Goal: Information Seeking & Learning: Learn about a topic

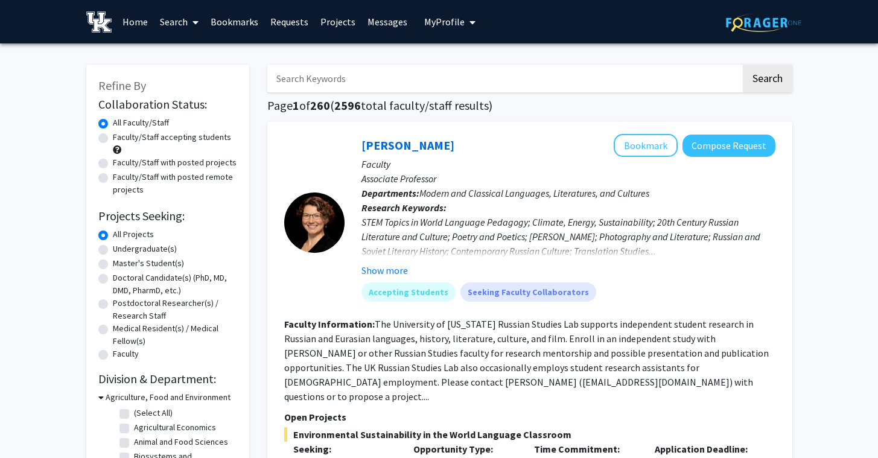
click at [215, 139] on label "Faculty/Staff accepting students" at bounding box center [172, 137] width 118 height 13
click at [121, 139] on input "Faculty/Staff accepting students" at bounding box center [117, 135] width 8 height 8
radio input "true"
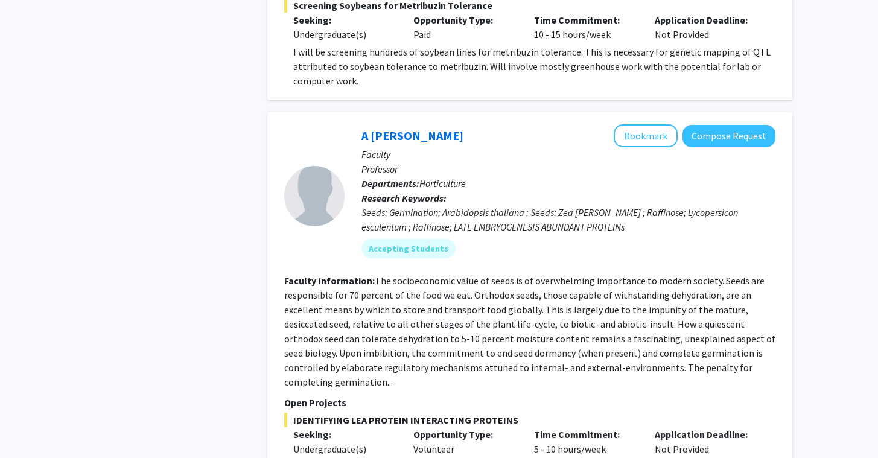
scroll to position [2233, 0]
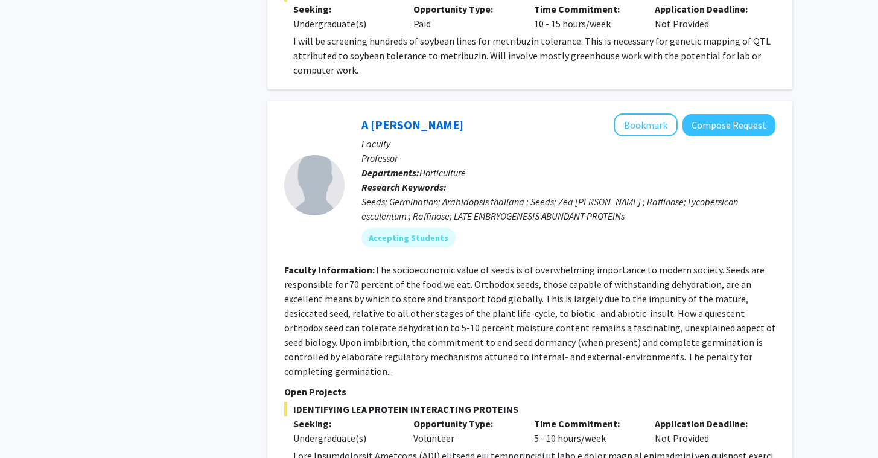
click at [399, 264] on fg-read-more "The socioeconomic value of seeds is of overwhelming importance to modern societ…" at bounding box center [529, 320] width 491 height 113
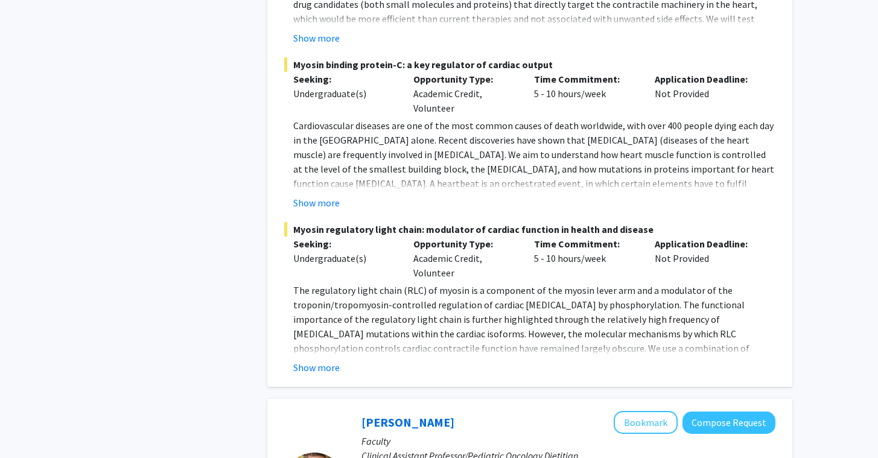
scroll to position [4985, 0]
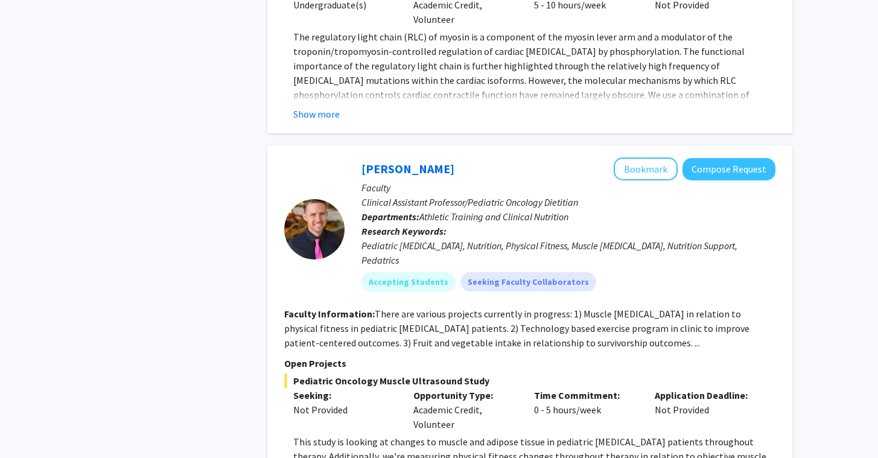
click at [614, 306] on section "Faculty Information: There are various projects currently in progress: 1) Muscl…" at bounding box center [529, 327] width 491 height 43
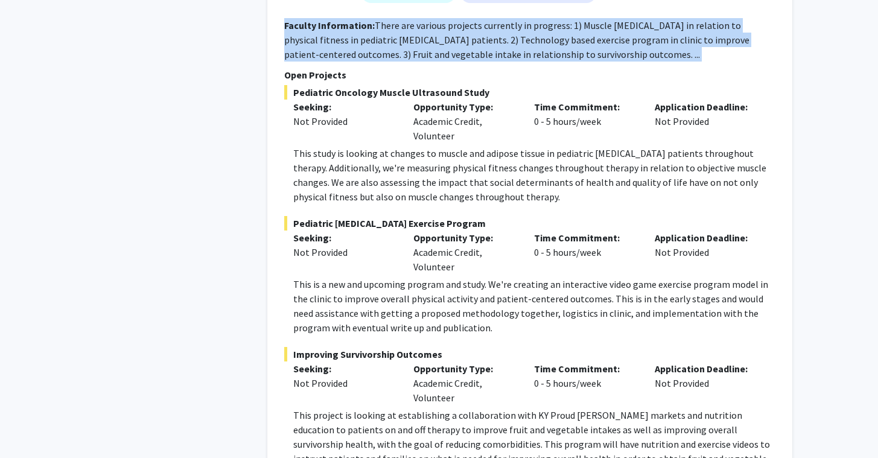
scroll to position [5304, 0]
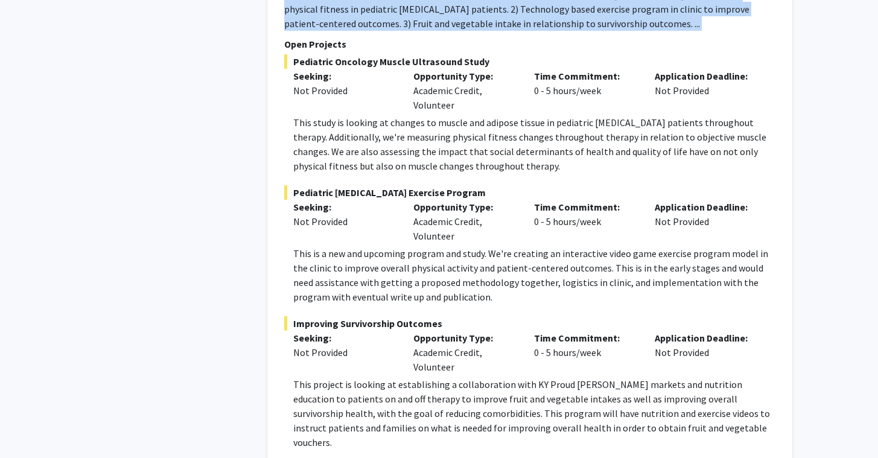
click at [614, 176] on fg-project-list "Pediatric Oncology Muscle Ultrasound Study Seeking: Not Provided Opportunity Ty…" at bounding box center [529, 251] width 491 height 395
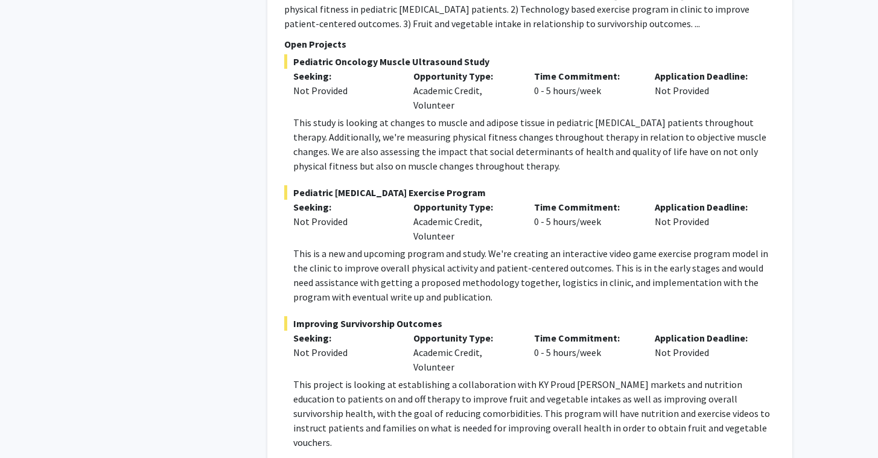
click at [614, 176] on fg-project-list "Pediatric Oncology Muscle Ultrasound Study Seeking: Not Provided Opportunity Ty…" at bounding box center [529, 251] width 491 height 395
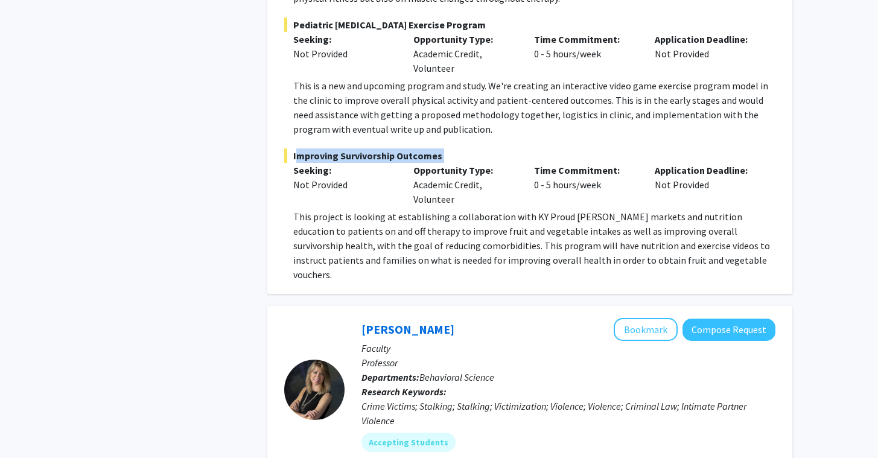
scroll to position [5521, 0]
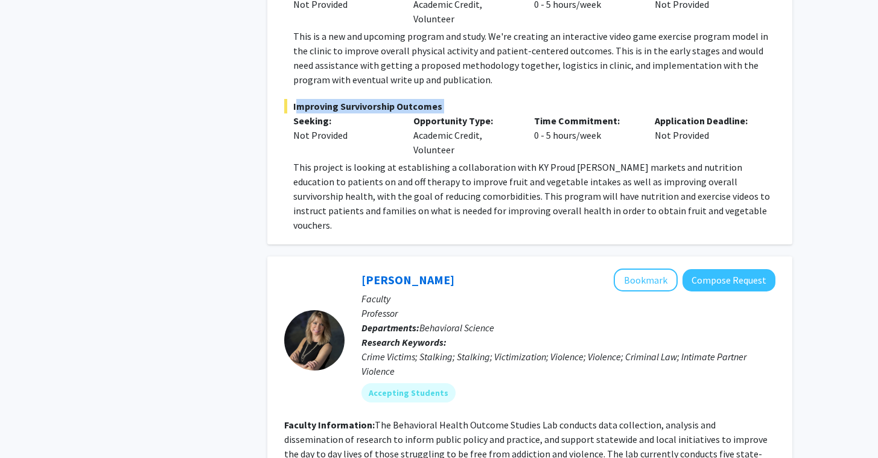
click at [609, 349] on div "Crime Victims; Stalking; Stalking; Victimization; Violence; Violence; Criminal …" at bounding box center [568, 363] width 414 height 29
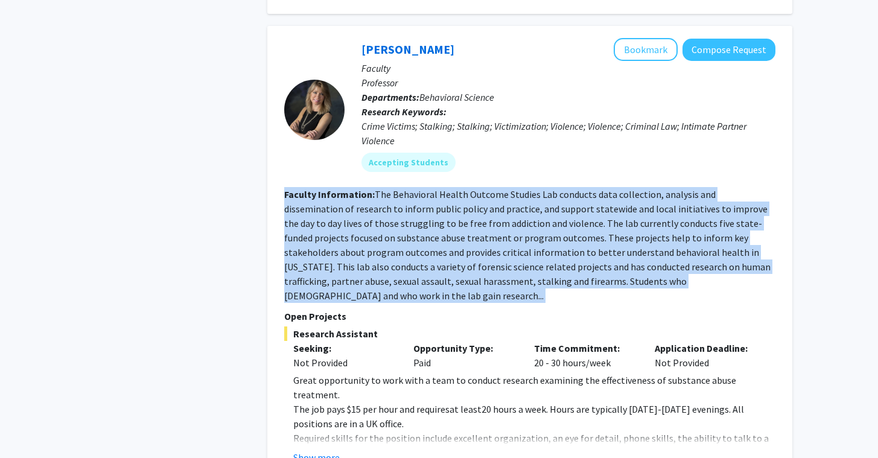
scroll to position [5862, 0]
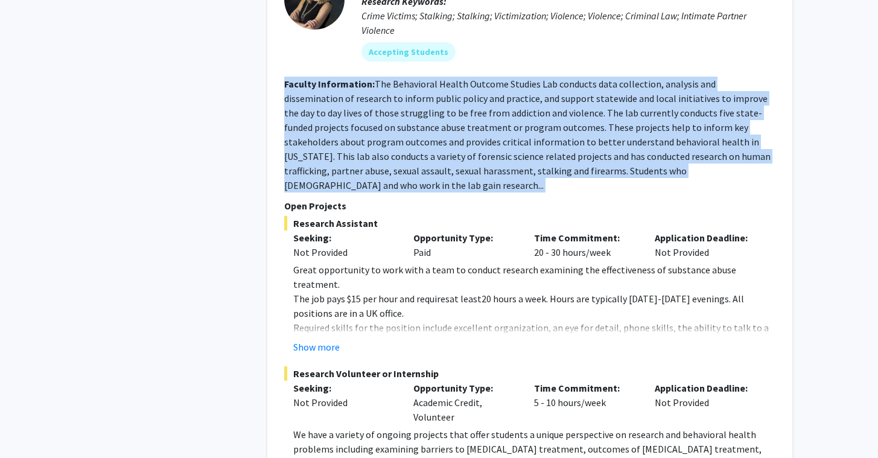
click at [614, 427] on p "We have a variety of ongoing projects that offer students a unique perspective …" at bounding box center [534, 448] width 482 height 43
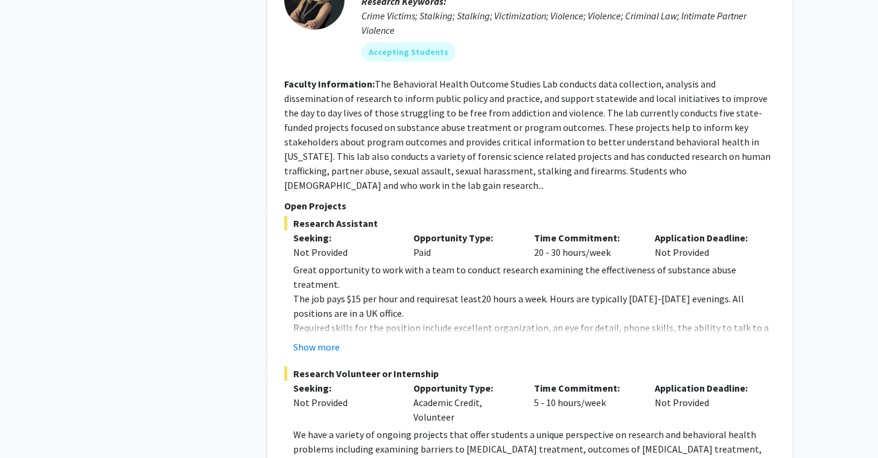
click at [614, 427] on p "We have a variety of ongoing projects that offer students a unique perspective …" at bounding box center [534, 448] width 482 height 43
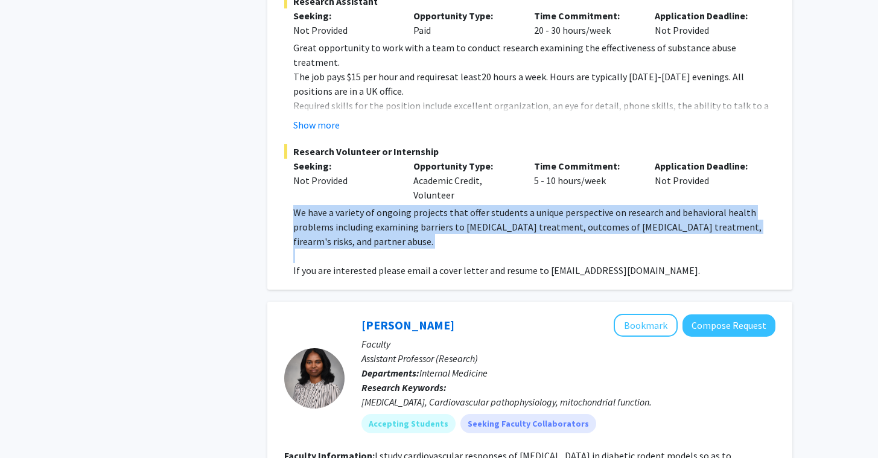
scroll to position [6103, 0]
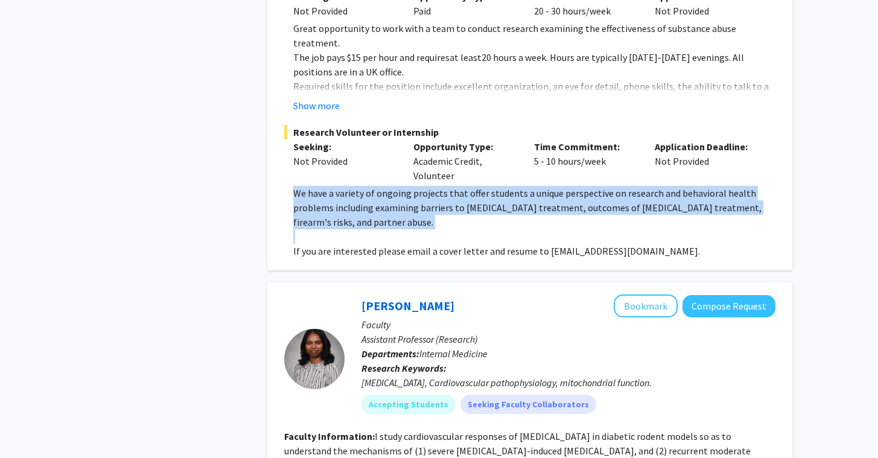
click at [631, 429] on section "Faculty Information: I study cardiovascular responses of [MEDICAL_DATA] in diab…" at bounding box center [529, 450] width 491 height 43
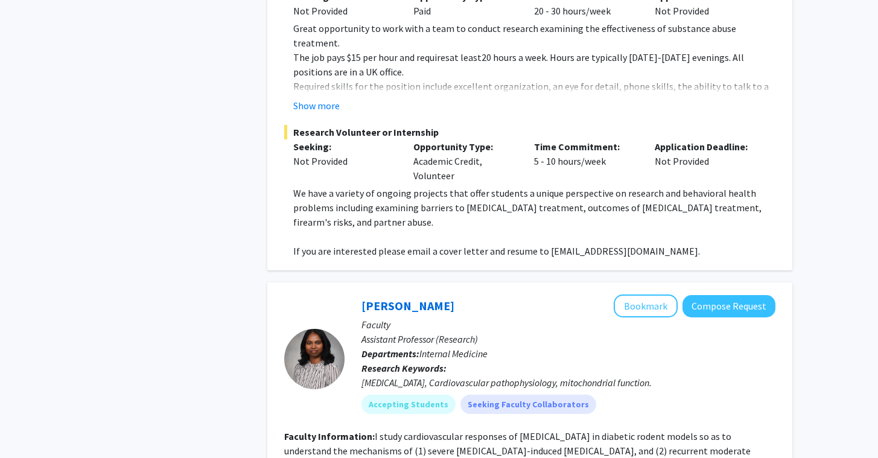
click at [631, 429] on section "Faculty Information: I study cardiovascular responses of [MEDICAL_DATA] in diab…" at bounding box center [529, 450] width 491 height 43
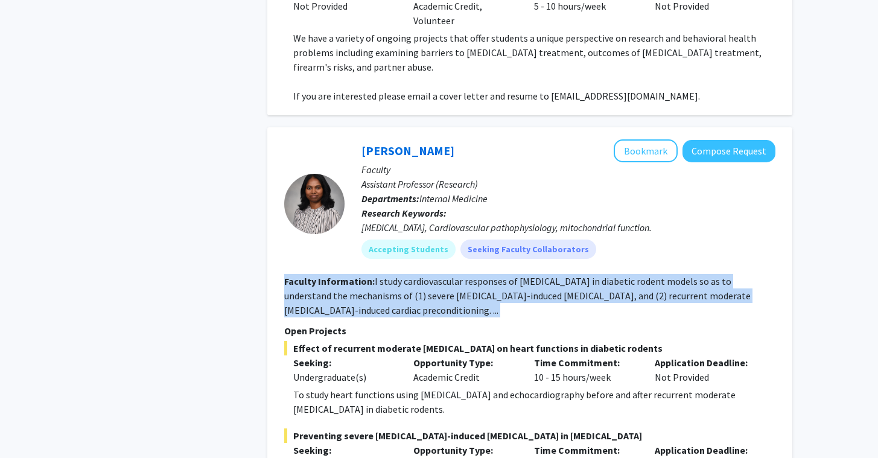
scroll to position [6261, 0]
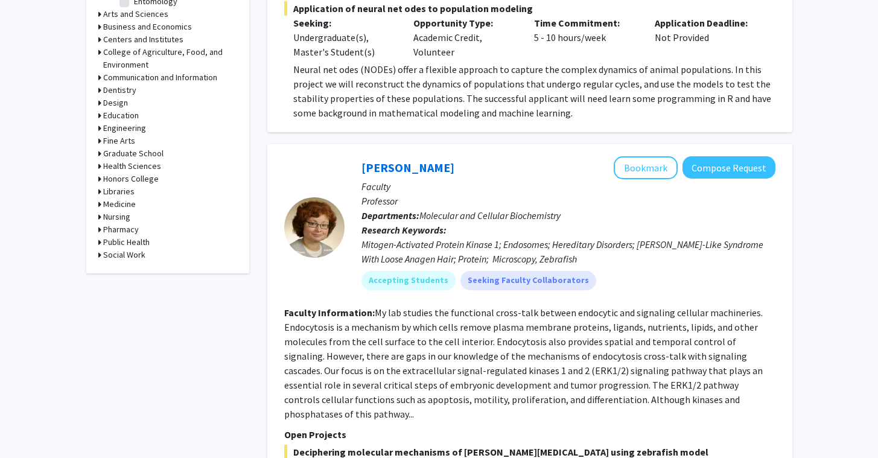
scroll to position [533, 0]
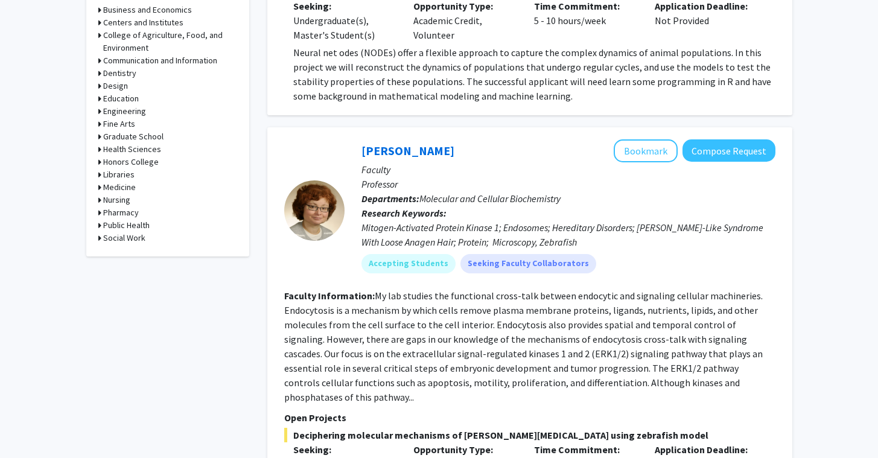
click at [497, 371] on fg-read-more "My lab studies the functional cross-talk between endocytic and signaling cellul…" at bounding box center [523, 346] width 478 height 113
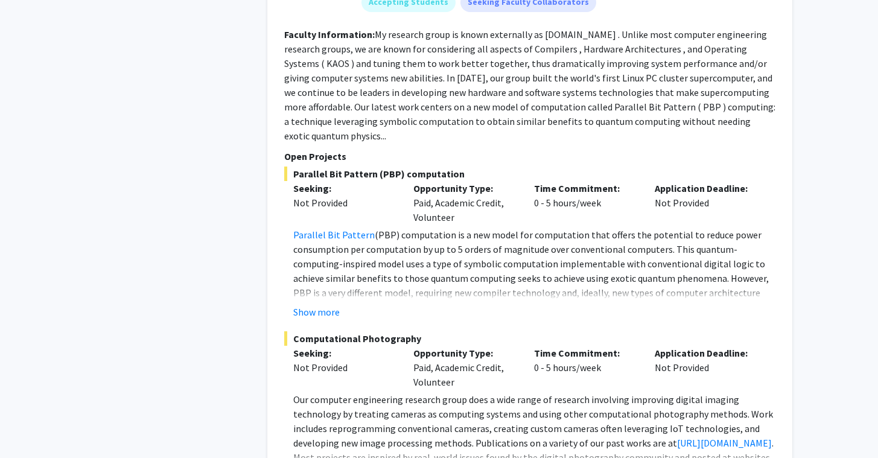
scroll to position [1199, 0]
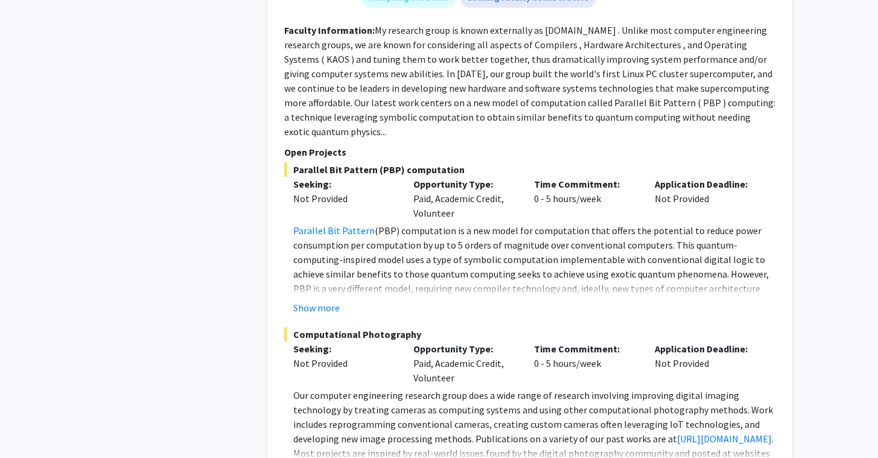
click at [524, 253] on p "Parallel Bit Pattern (PBP) computation is a new model for computation that offe…" at bounding box center [534, 273] width 482 height 101
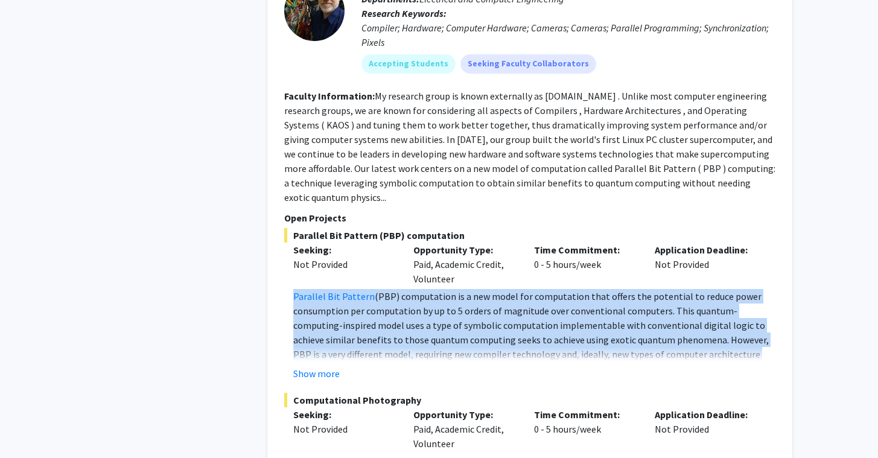
scroll to position [1000, 0]
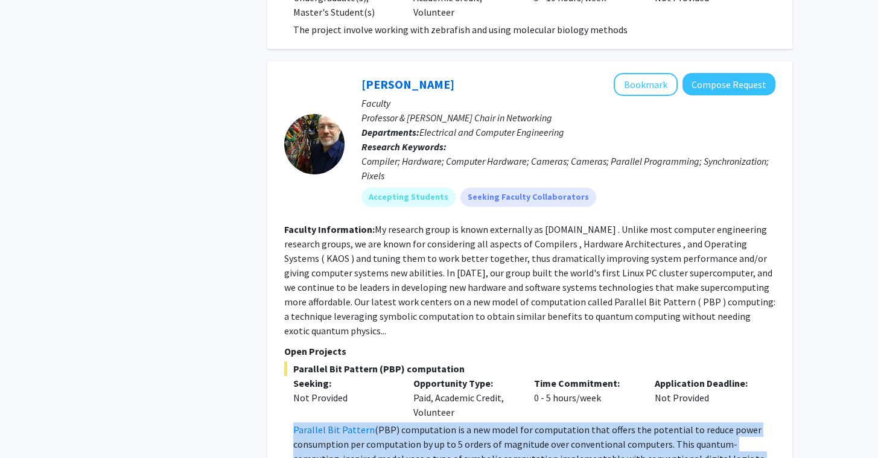
click at [524, 253] on fg-read-more "My research group is known externally as [DOMAIN_NAME] . Unlike most computer e…" at bounding box center [529, 279] width 491 height 113
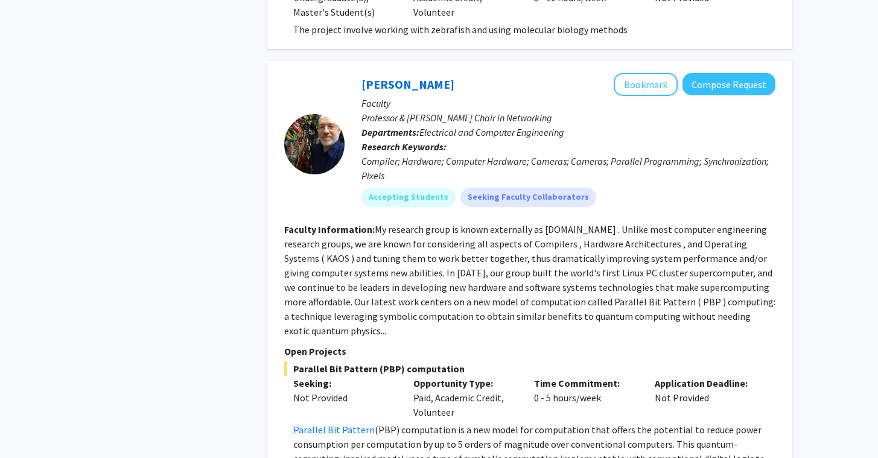
click at [524, 253] on fg-read-more "My research group is known externally as [DOMAIN_NAME] . Unlike most computer e…" at bounding box center [529, 279] width 491 height 113
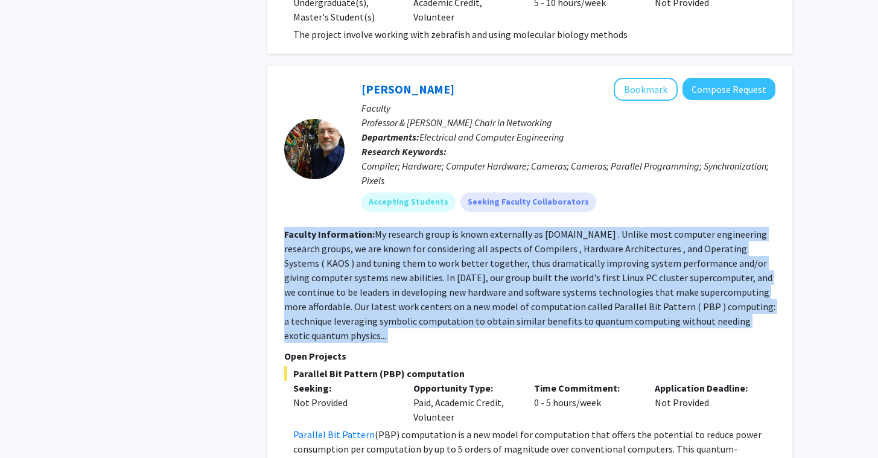
scroll to position [843, 0]
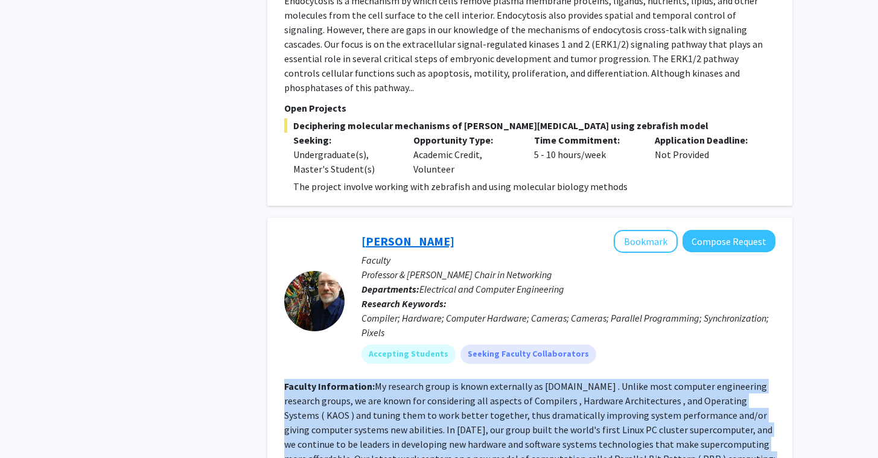
click at [393, 233] on link "[PERSON_NAME]" at bounding box center [407, 240] width 93 height 15
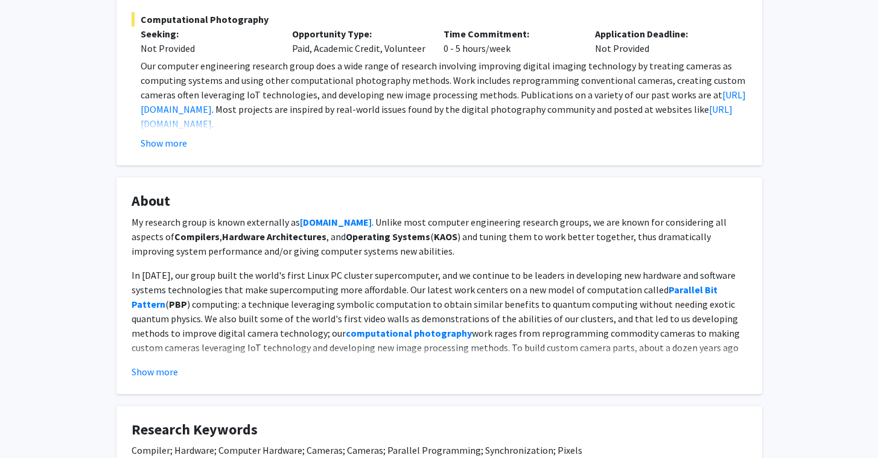
scroll to position [560, 0]
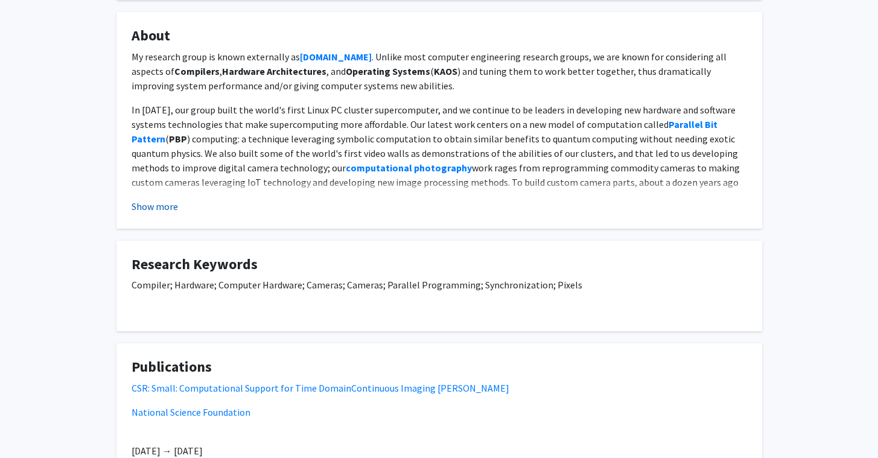
click at [165, 204] on button "Show more" at bounding box center [155, 206] width 46 height 14
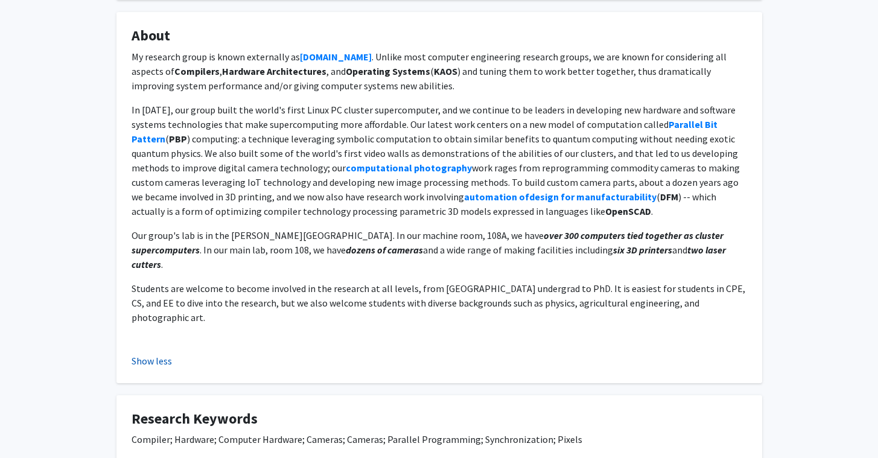
click at [165, 204] on p "In [DATE], our group built the world's first Linux PC cluster supercomputer, an…" at bounding box center [439, 161] width 615 height 116
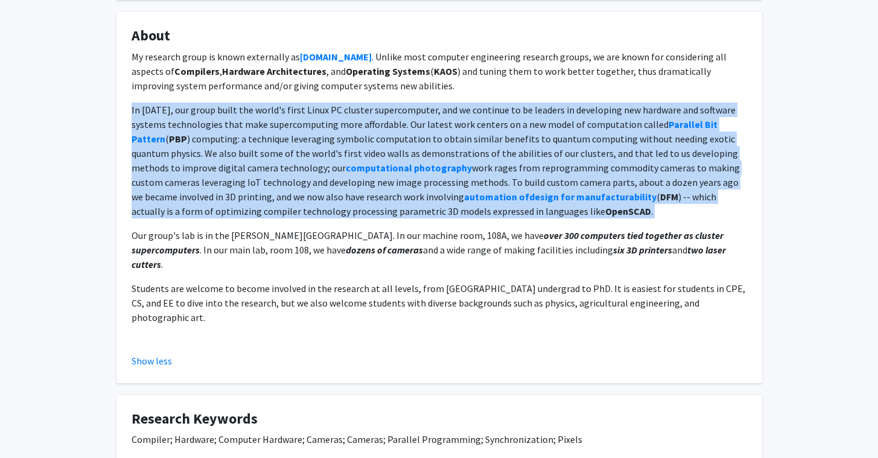
click at [167, 235] on p "Our group's lab is in the [PERSON_NAME][GEOGRAPHIC_DATA]. In our machine room, …" at bounding box center [439, 249] width 615 height 43
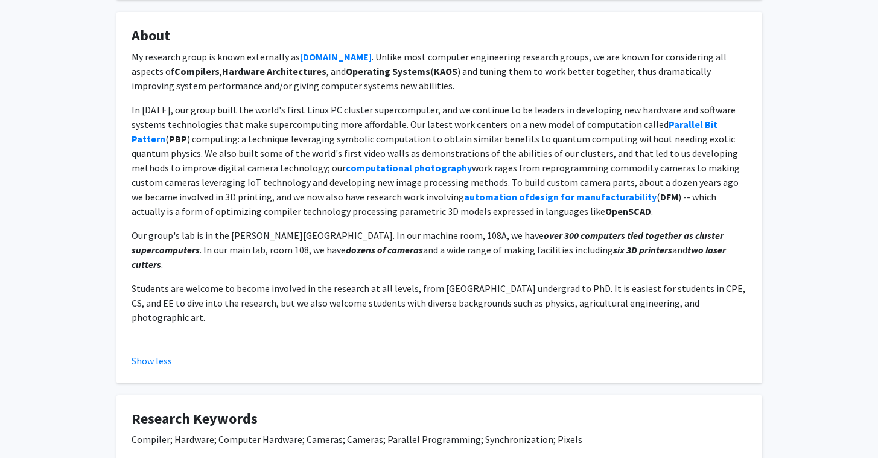
click at [167, 235] on p "Our group's lab is in the [PERSON_NAME][GEOGRAPHIC_DATA]. In our machine room, …" at bounding box center [439, 249] width 615 height 43
